Goal: Task Accomplishment & Management: Manage account settings

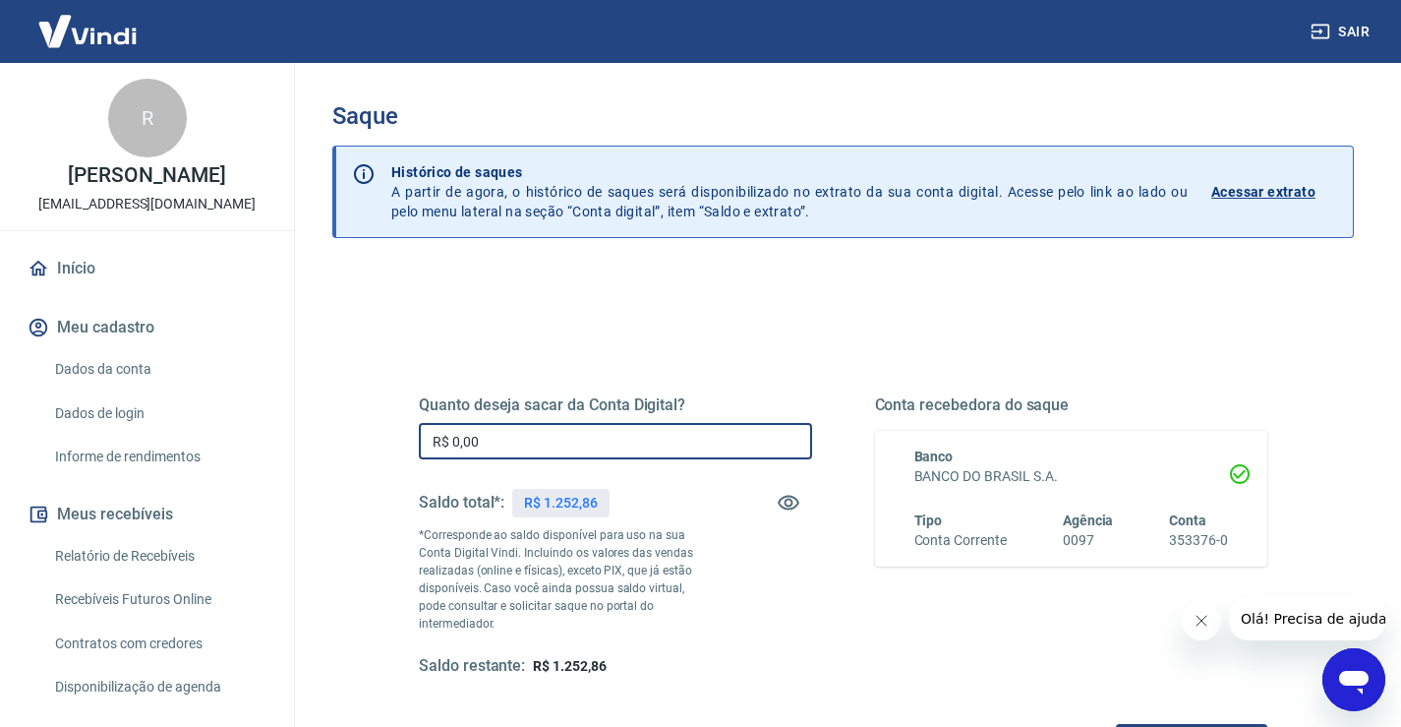
click at [487, 435] on input "R$ 0,00" at bounding box center [615, 441] width 393 height 36
type input "R$ 1.252,86"
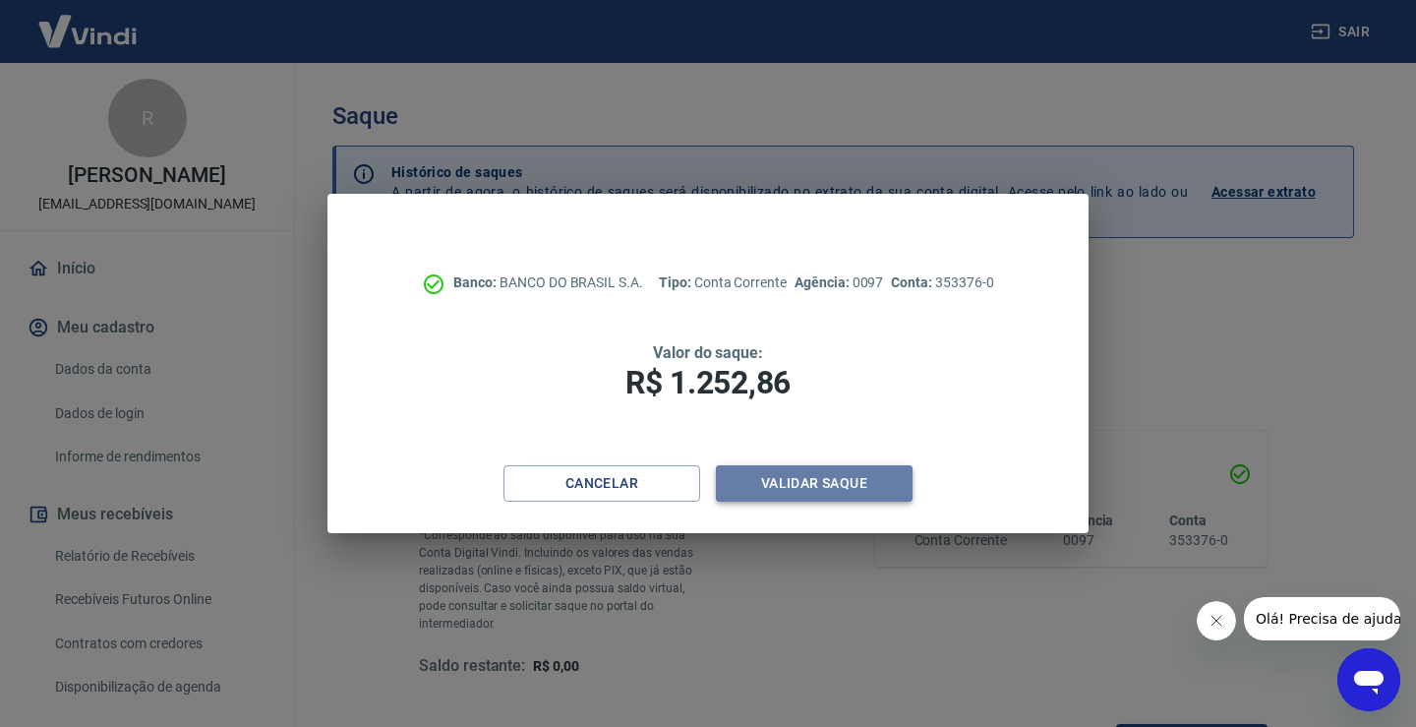
click at [830, 484] on button "Validar saque" at bounding box center [814, 483] width 197 height 36
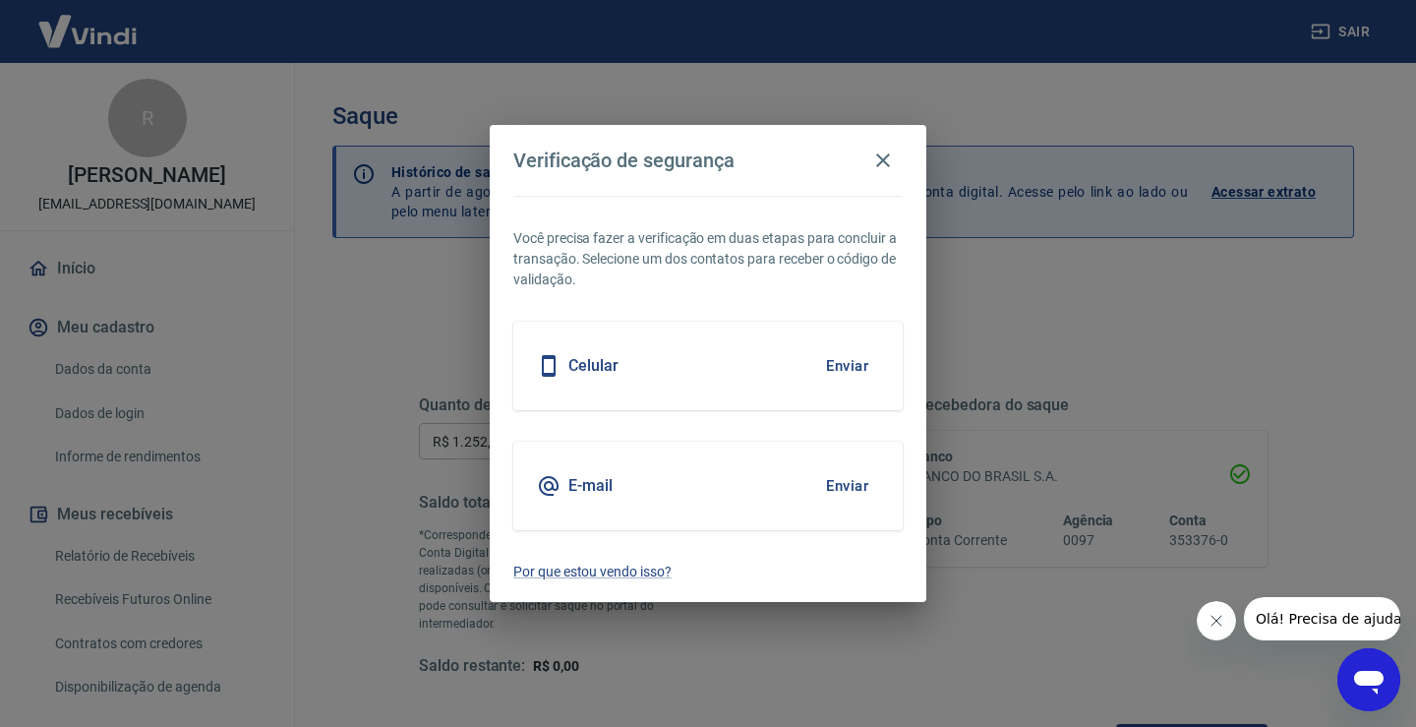
scroll to position [16, 0]
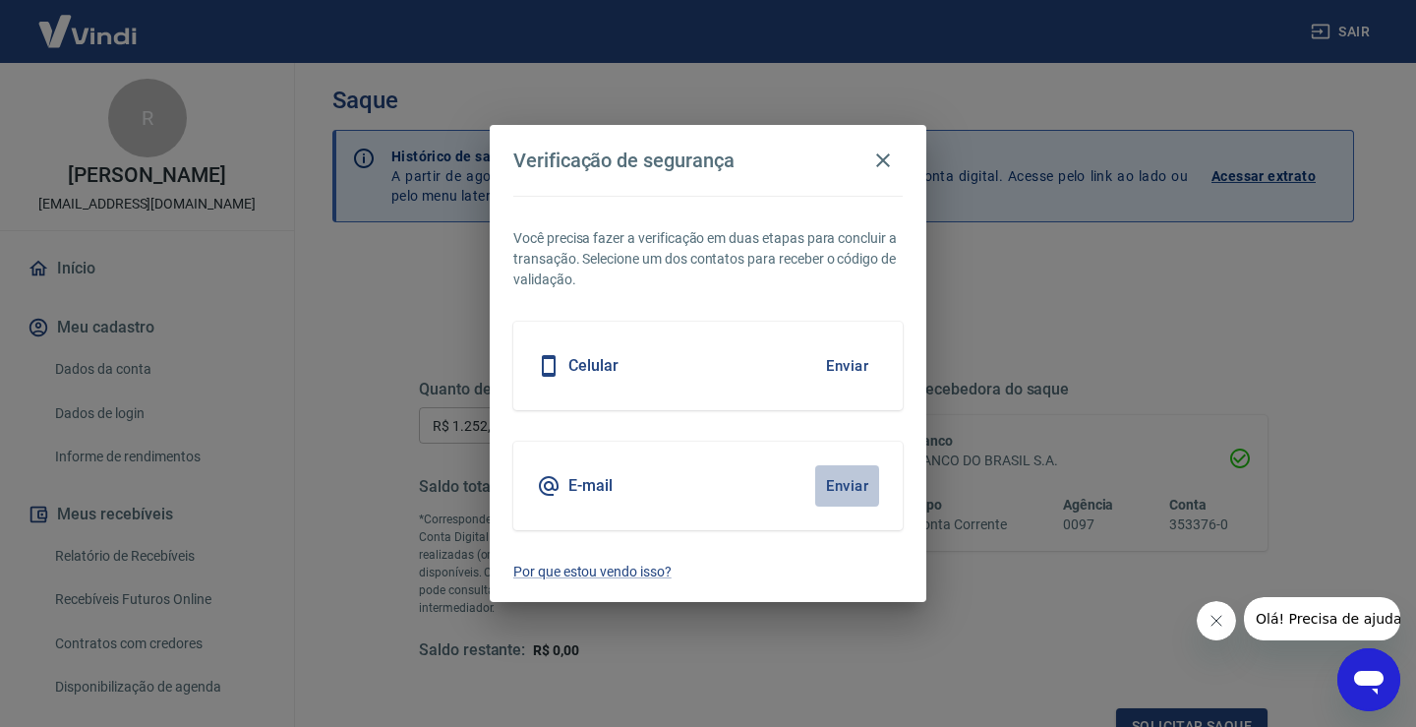
click at [845, 487] on button "Enviar" at bounding box center [847, 485] width 64 height 41
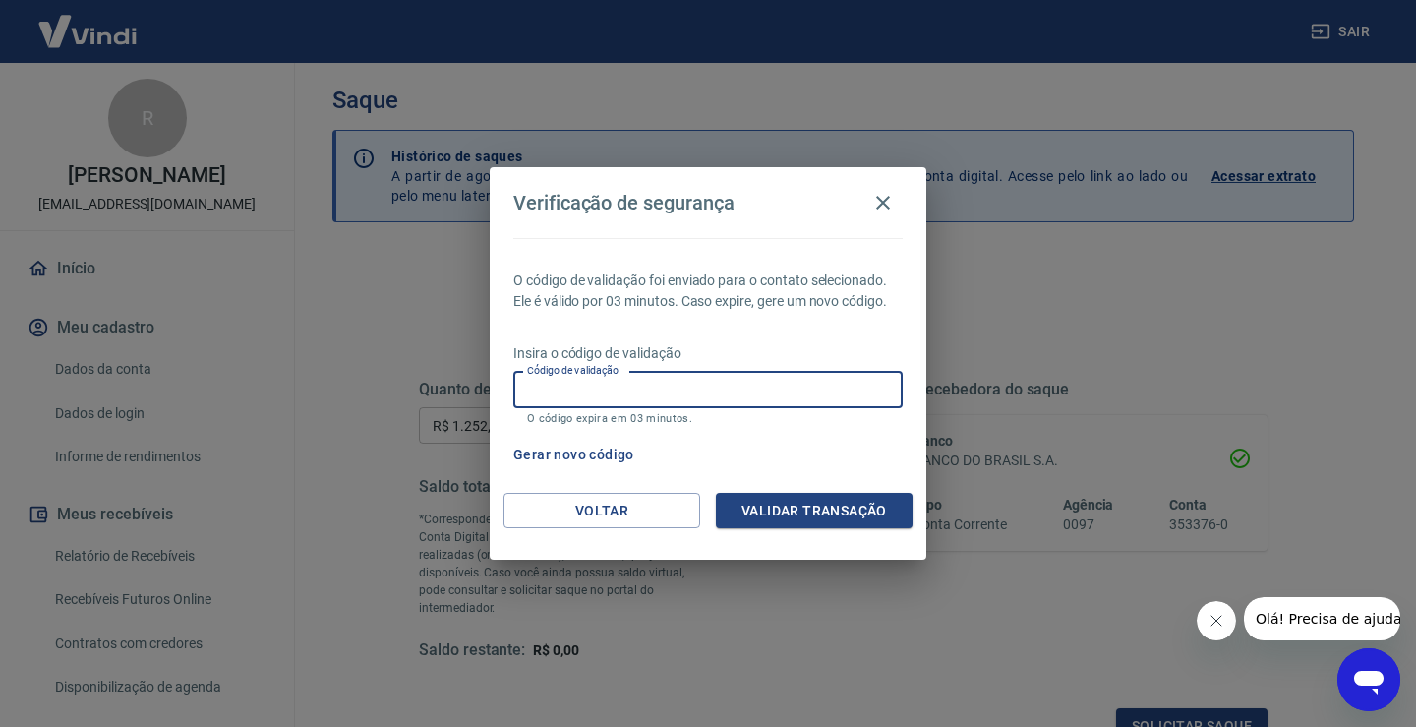
click at [692, 394] on input "Código de validação" at bounding box center [707, 390] width 389 height 36
type input "798001"
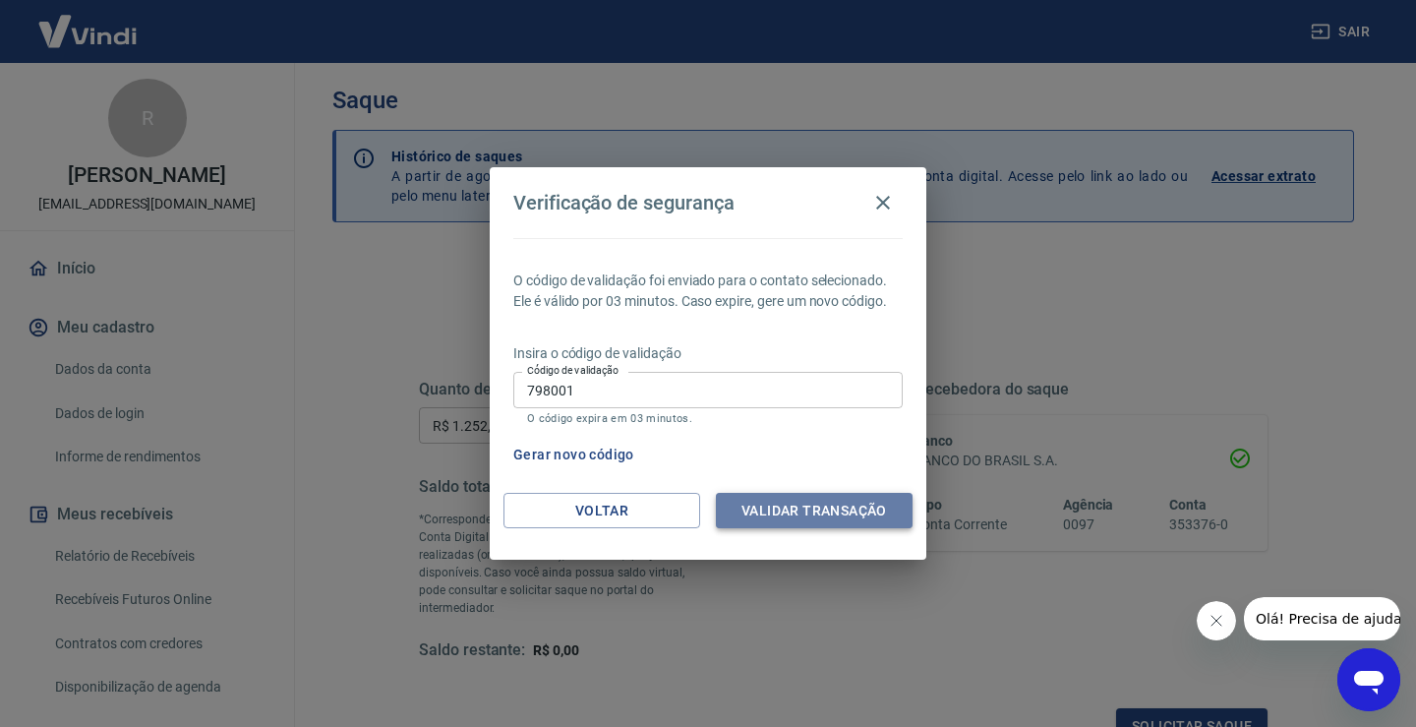
click at [881, 502] on button "Validar transação" at bounding box center [814, 511] width 197 height 36
